Goal: Task Accomplishment & Management: Manage account settings

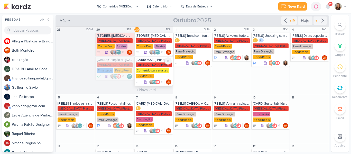
click at [149, 66] on div "[MEDICAL_DATA] Plasticos PJ" at bounding box center [154, 64] width 36 height 5
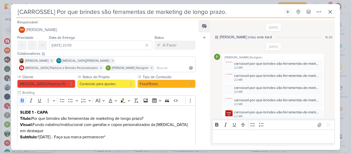
scroll to position [224, 0]
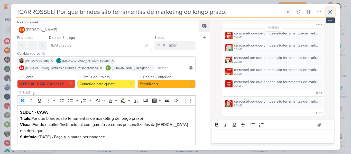
click at [329, 15] on icon at bounding box center [330, 12] width 6 height 6
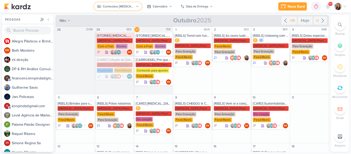
click at [125, 9] on button "Conteúdos [MEDICAL_DATA] Plásticos" at bounding box center [118, 6] width 48 height 8
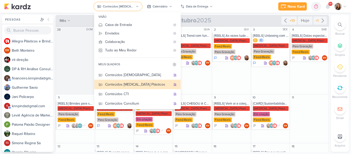
scroll to position [11, 0]
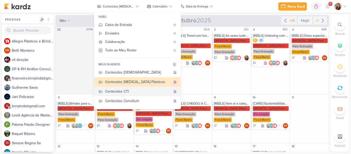
click at [143, 95] on button "Conteúdos CTI" at bounding box center [137, 92] width 86 height 10
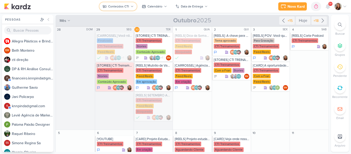
click at [133, 6] on icon at bounding box center [132, 6] width 3 height 3
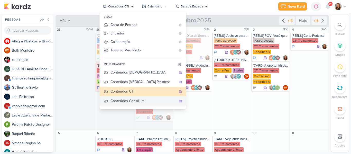
click at [134, 98] on button "Conteúdos Consilium" at bounding box center [143, 101] width 86 height 10
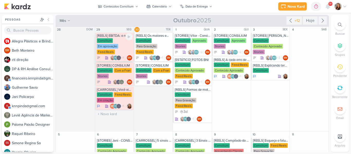
click at [119, 47] on div "Consilium Em aprovação Feed/Reels" at bounding box center [115, 46] width 36 height 16
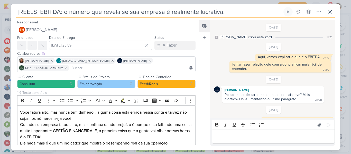
scroll to position [34, 0]
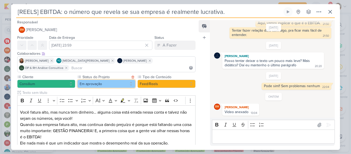
click at [130, 80] on button "Em aprovação" at bounding box center [106, 84] width 58 height 8
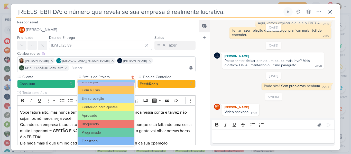
scroll to position [58, 0]
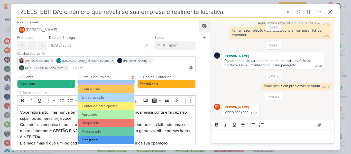
click at [114, 138] on button "Finalizado" at bounding box center [106, 140] width 57 height 8
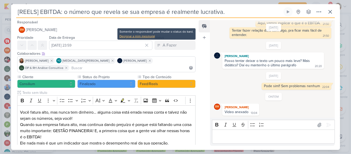
click at [151, 37] on div "Designar a mim mesmo(a)" at bounding box center [157, 36] width 74 height 5
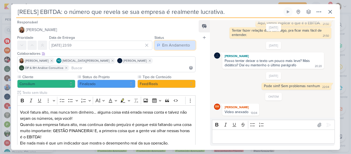
click at [163, 46] on div "Em Andamento" at bounding box center [176, 45] width 28 height 6
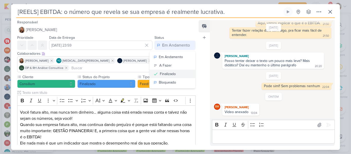
click at [166, 74] on div "Finalizado" at bounding box center [168, 73] width 16 height 5
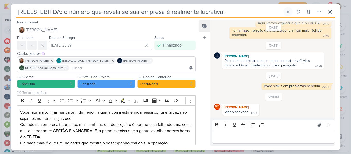
scroll to position [114, 0]
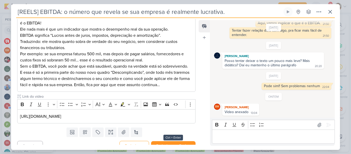
drag, startPoint x: 183, startPoint y: 145, endPoint x: 179, endPoint y: 141, distance: 6.0
click at [179, 141] on div "Responsável [PERSON_NAME] Nenhum contato encontrado create new contact Novo Con…" at bounding box center [175, 84] width 329 height 132
click at [179, 141] on button "Redesignar e Fechar" at bounding box center [173, 146] width 44 height 10
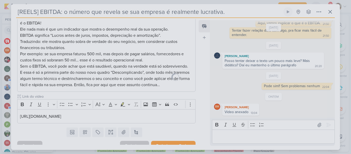
scroll to position [113, 0]
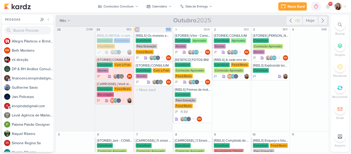
drag, startPoint x: 107, startPoint y: 80, endPoint x: 140, endPoint y: 102, distance: 38.9
click at [140, 102] on div "28 DOM O título do kard deve ter menos que 100 caracteres 29 SEG [REELS] EBITDA…" at bounding box center [192, 146] width 273 height 241
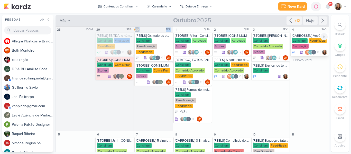
click at [304, 48] on div "Em criação" at bounding box center [300, 46] width 17 height 5
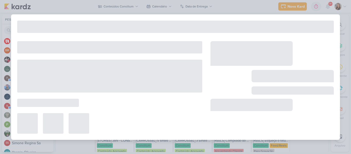
type input "[CARROSSEL] Você ainda acha que consultoria é custo? Então olha esse case."
type input "[DATE] 23:59"
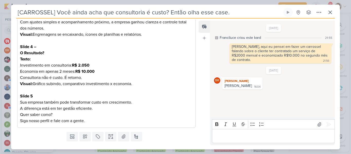
scroll to position [206, 0]
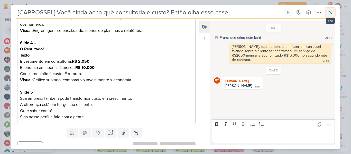
click at [334, 12] on button at bounding box center [330, 12] width 9 height 9
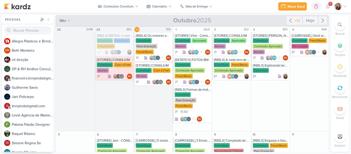
click at [234, 9] on div "Novo Kard Ctrl + k 0h0m Sessão desligada... Hoje 0h0m Semana 0h0m Mês 0h0m" at bounding box center [175, 6] width 343 height 13
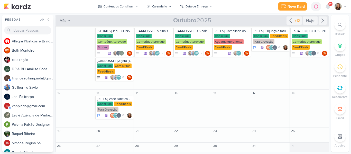
scroll to position [80, 0]
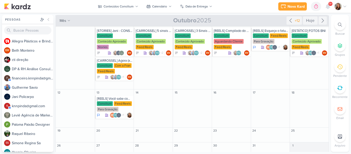
drag, startPoint x: 332, startPoint y: 95, endPoint x: 332, endPoint y: 86, distance: 8.5
click at [332, 86] on li "Recorrente" at bounding box center [340, 90] width 18 height 17
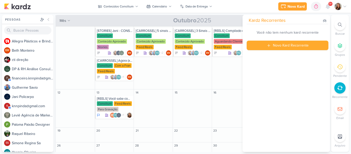
click at [238, 8] on div "Novo Kard Ctrl + k 0h0m Sessão desligada... Hoje 0h0m Semana 0h0m Mês 0h0m" at bounding box center [175, 6] width 343 height 13
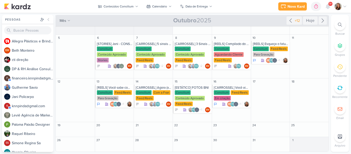
scroll to position [0, 0]
